Goal: Task Accomplishment & Management: Complete application form

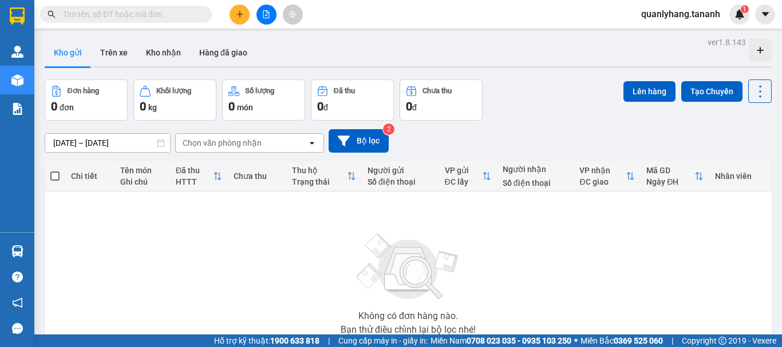
click at [116, 10] on input "text" at bounding box center [130, 14] width 135 height 13
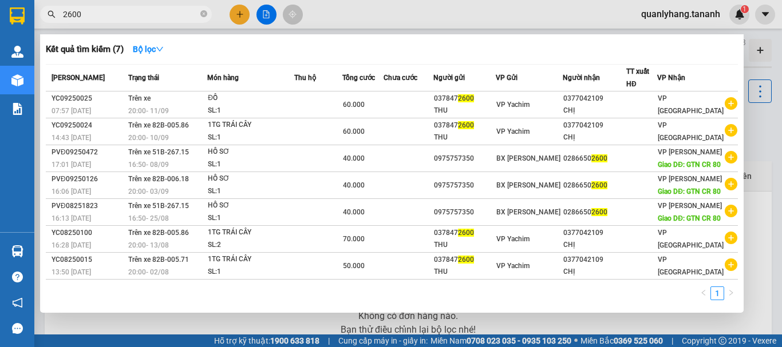
type input "2600"
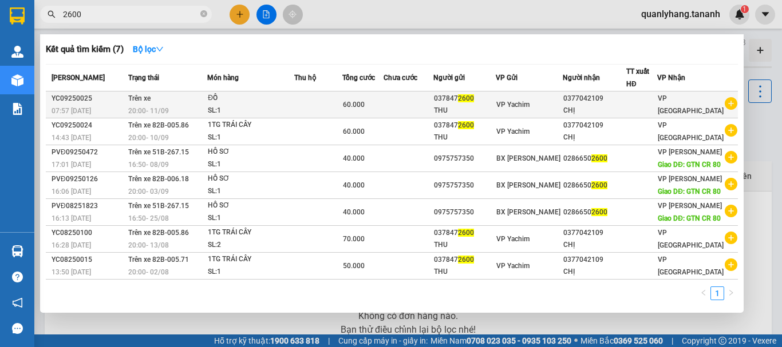
click at [120, 106] on div "07:57 [DATE]" at bounding box center [87, 111] width 73 height 13
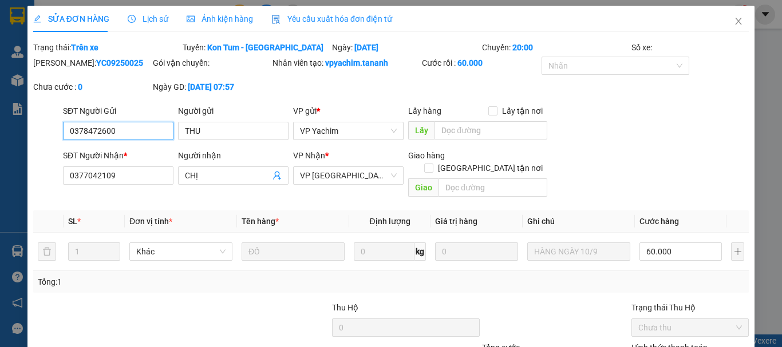
type input "0378472600"
type input "THU"
type input "0377042109"
type input "CHỊ"
type input "60.000"
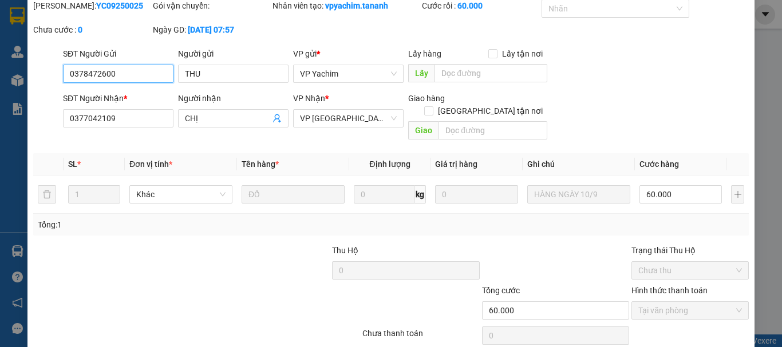
scroll to position [94, 0]
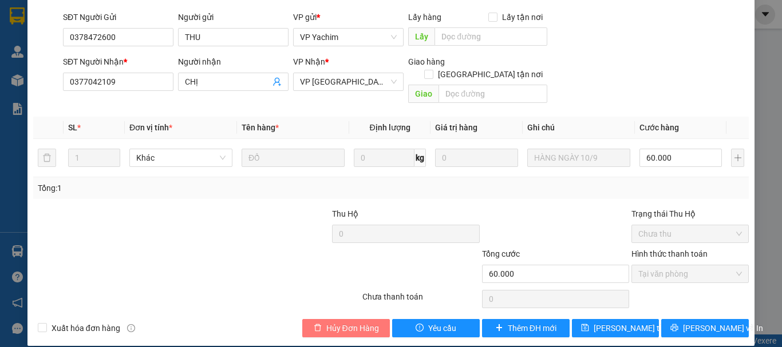
click at [345, 319] on button "Hủy Đơn Hàng" at bounding box center [346, 328] width 88 height 18
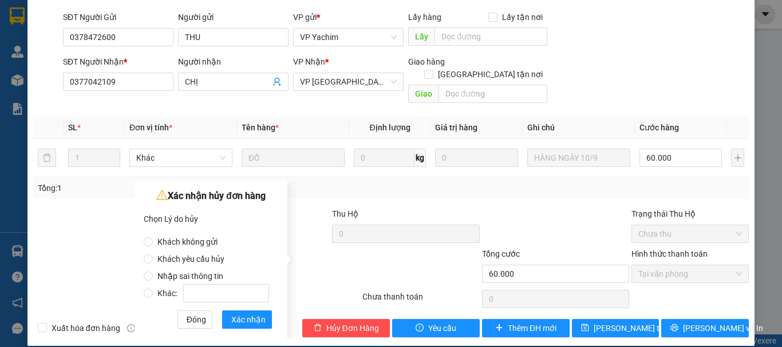
click at [228, 278] on label "Nhập sai thông tin" at bounding box center [209, 270] width 130 height 17
click at [153, 278] on input "Nhập sai thông tin" at bounding box center [148, 276] width 9 height 9
radio input "true"
click at [233, 319] on span "Xác nhận" at bounding box center [248, 320] width 34 height 13
